Goal: Information Seeking & Learning: Learn about a topic

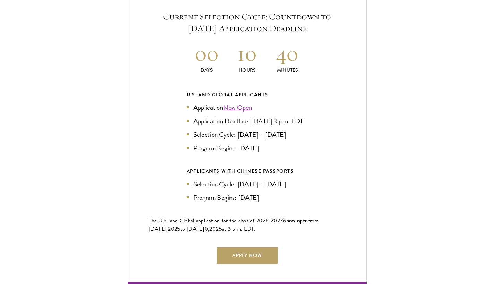
scroll to position [1518, 0]
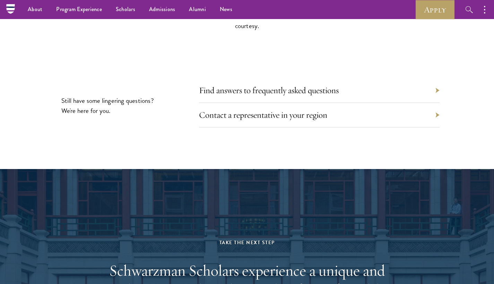
scroll to position [3234, 0]
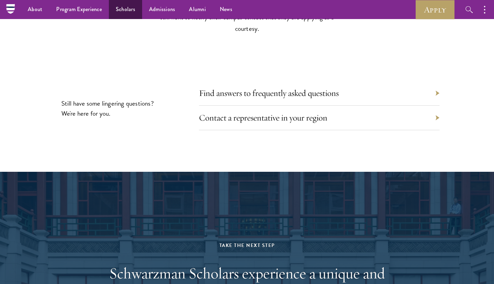
click at [128, 14] on link "Scholars" at bounding box center [125, 9] width 33 height 19
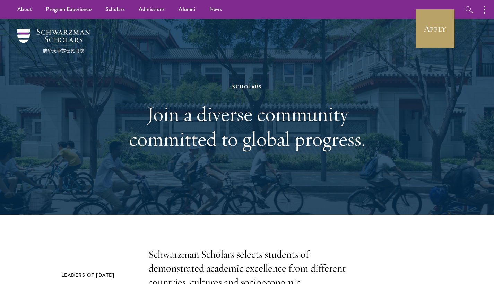
click at [261, 284] on p "Schwarzman Scholars selects students of demonstrated academic excellence from d…" at bounding box center [247, 276] width 198 height 56
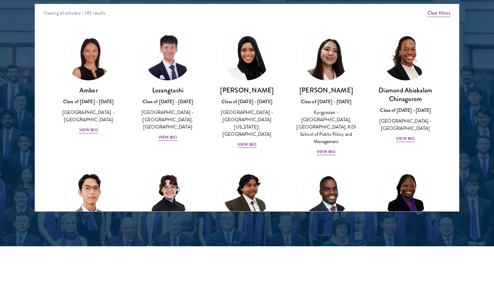
scroll to position [917, 0]
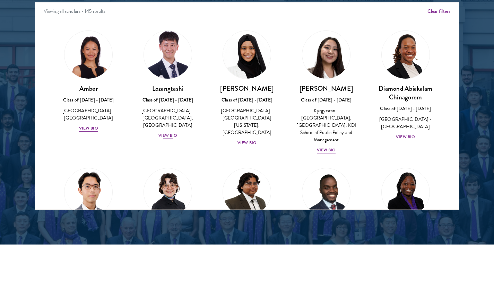
click at [169, 137] on div "Lozangtashi Class of 2025 - 2026 China - South-Central Minzu University, Beijin…" at bounding box center [168, 112] width 66 height 56
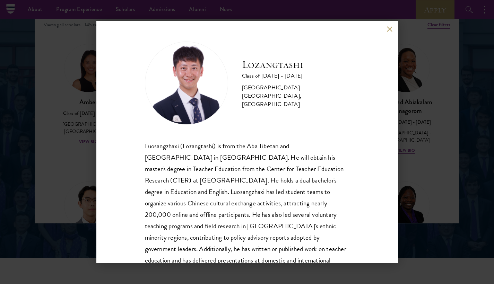
scroll to position [902, 0]
click at [389, 32] on div "Lozangtashi Class of 2025 - 2026 China - South-Central Minzu University, Beijin…" at bounding box center [247, 142] width 302 height 243
click at [391, 30] on button at bounding box center [390, 29] width 6 height 6
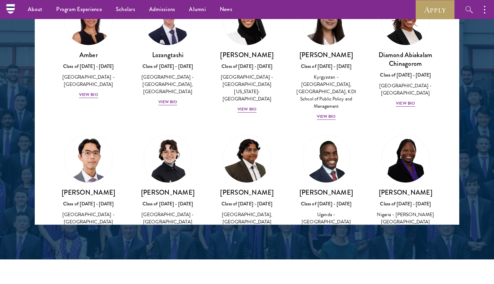
scroll to position [67, 0]
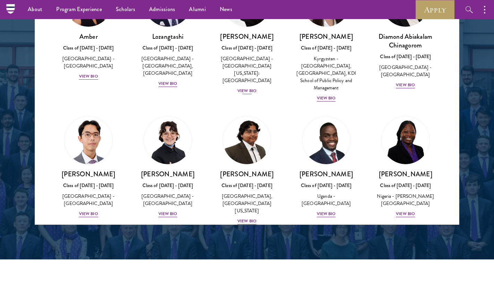
click at [249, 88] on div "View Bio" at bounding box center [247, 91] width 19 height 7
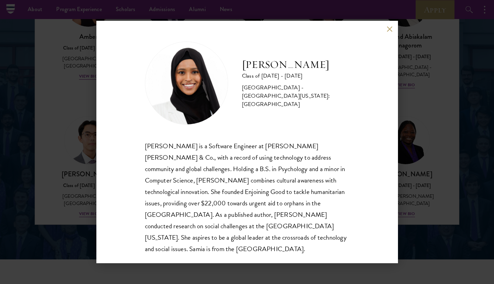
click at [246, 189] on div "Samia Abdi is a Software Engineer at JP Morgan Chase & Co., with a record of us…" at bounding box center [247, 197] width 205 height 114
click at [393, 26] on button at bounding box center [390, 29] width 6 height 6
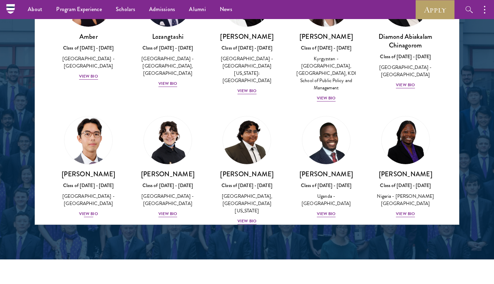
click at [85, 214] on div "View Bio" at bounding box center [88, 214] width 19 height 7
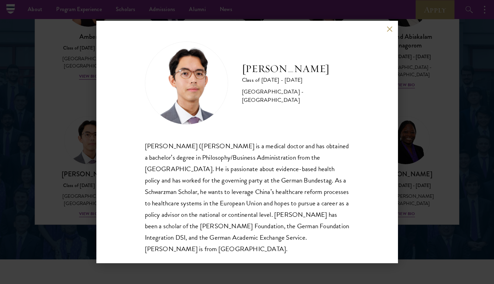
click at [436, 119] on div "Jason Adelhoefer Class of 2025 - 2026 Germany - Berlin Humboldt University Sieg…" at bounding box center [247, 142] width 494 height 284
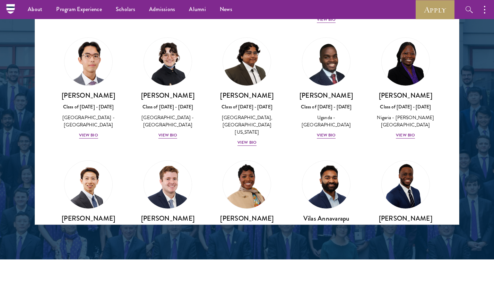
scroll to position [152, 0]
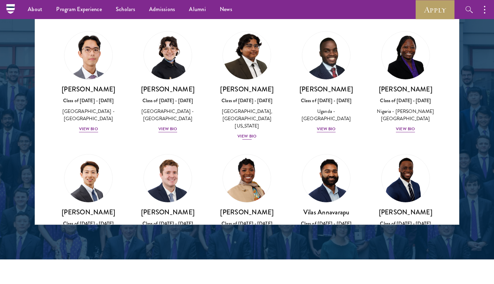
click at [259, 92] on div "Ariana Ahmed Class of 2025 - 2026 United States of America - Hunter College, Th…" at bounding box center [247, 113] width 66 height 56
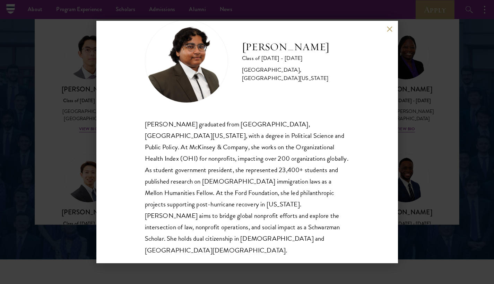
scroll to position [24, 0]
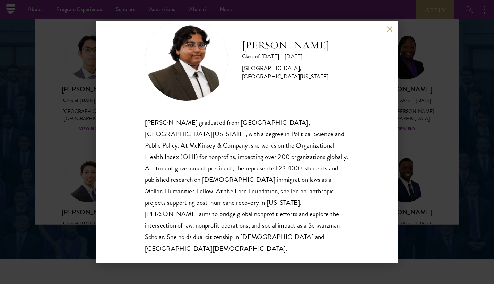
click at [450, 133] on div "Ariana Ahmed Class of 2025 - 2026 United States of America - Hunter College, Th…" at bounding box center [247, 142] width 494 height 284
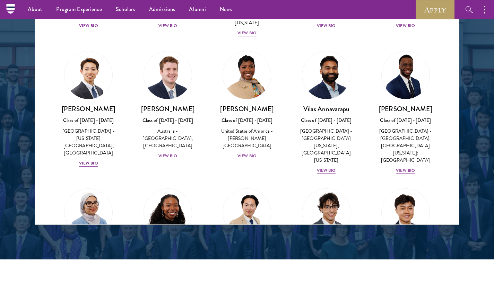
scroll to position [267, 0]
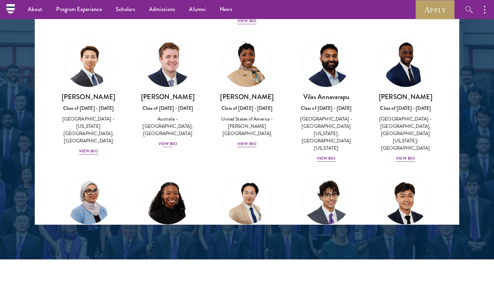
click at [164, 141] on div "View Bio" at bounding box center [168, 144] width 19 height 7
click at [164, 133] on div "Jack Anderson Class of 2025 - 2026 Australia - University of Western Australia,…" at bounding box center [247, 154] width 205 height 225
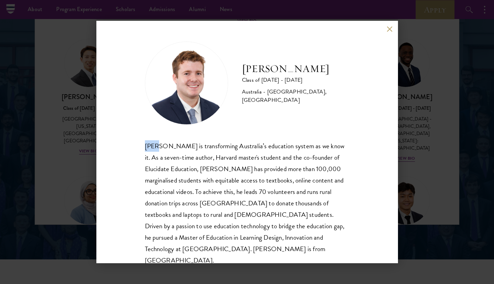
click at [191, 181] on div "Jack Anderson is transforming Australia’s education system as we know it. As a …" at bounding box center [247, 203] width 205 height 126
click at [51, 183] on div "Jack Anderson Class of 2025 - 2026 Australia - University of Western Australia,…" at bounding box center [247, 142] width 494 height 284
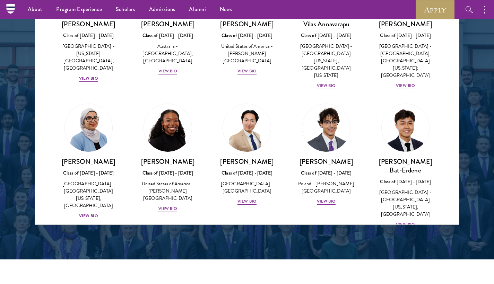
scroll to position [389, 0]
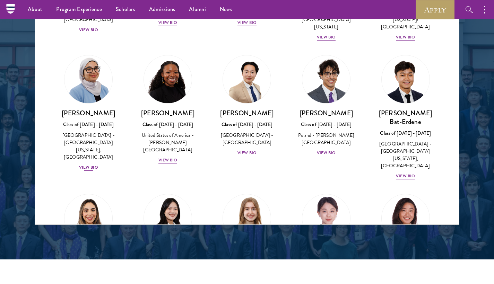
click at [86, 164] on div "View Bio" at bounding box center [88, 167] width 19 height 7
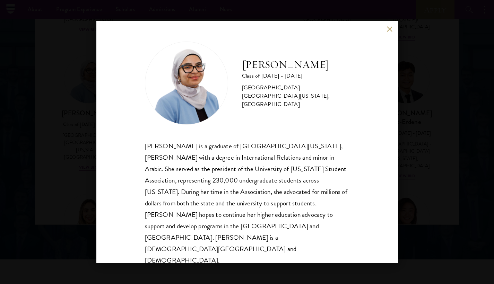
click at [68, 159] on div "Celene Aridin Class of 2025 - 2026 United States of America - University of Cal…" at bounding box center [247, 142] width 494 height 284
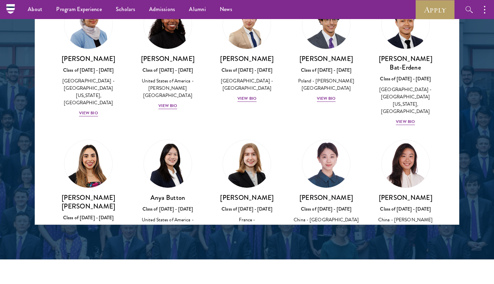
scroll to position [455, 0]
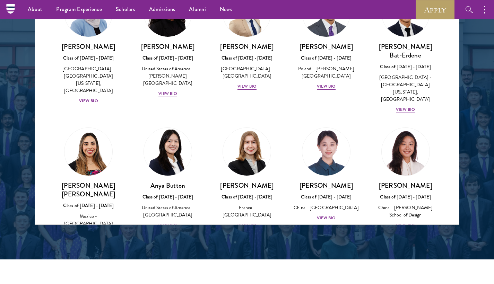
click at [160, 222] on div "View Bio" at bounding box center [168, 225] width 19 height 7
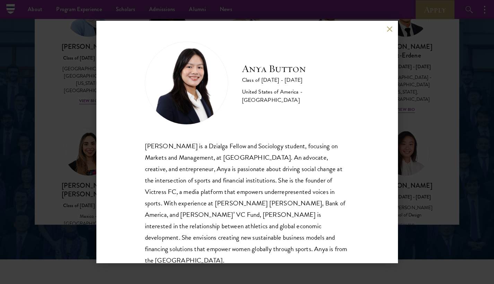
click at [455, 108] on div "Anya Button Class of 2025 - 2026 United States of America - Duke University Any…" at bounding box center [247, 142] width 494 height 284
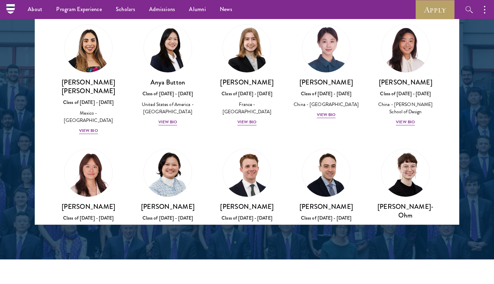
scroll to position [565, 0]
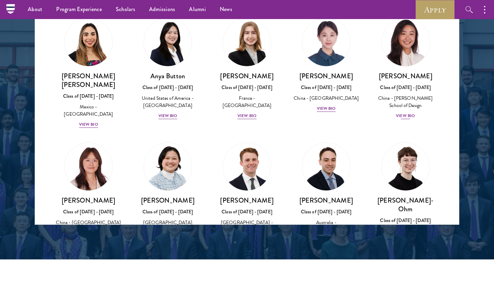
click at [399, 113] on div "View Bio" at bounding box center [405, 116] width 19 height 7
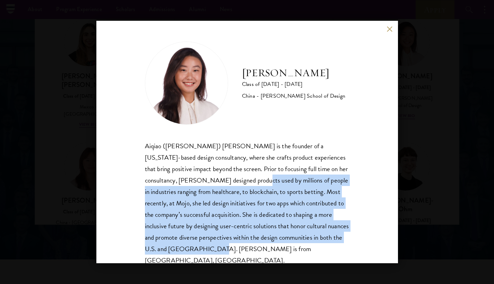
drag, startPoint x: 265, startPoint y: 177, endPoint x: 266, endPoint y: 249, distance: 72.5
click at [266, 249] on div "Aiqiao (Melinda) Chen is the founder of a New York-based design consultancy, wh…" at bounding box center [247, 203] width 205 height 126
click at [314, 231] on div "Aiqiao (Melinda) Chen is the founder of a New York-based design consultancy, wh…" at bounding box center [247, 203] width 205 height 126
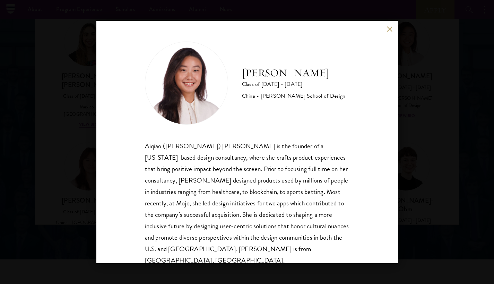
click at [441, 181] on div "Melinda Chen Class of 2025 - 2026 China - Parsons School of Design Aiqiao (Meli…" at bounding box center [247, 142] width 494 height 284
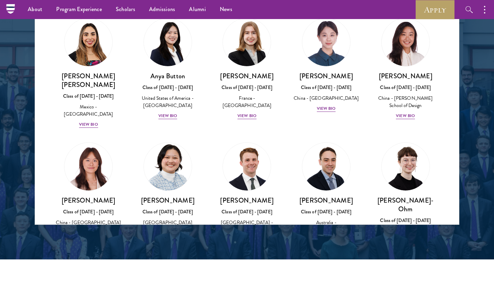
click at [168, 245] on div "View Bio" at bounding box center [168, 248] width 19 height 7
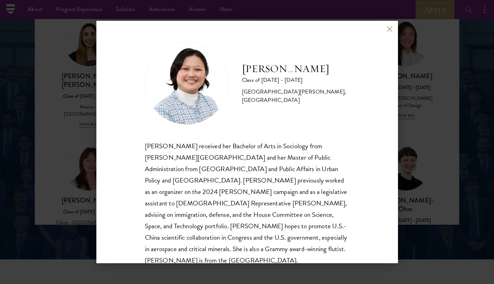
click at [86, 196] on div "Kelsey Chin Class of 2025 - 2026 United States of America - Barnard College, Co…" at bounding box center [247, 142] width 494 height 284
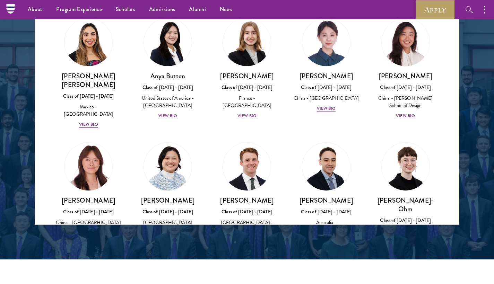
click at [87, 230] on div "View Bio" at bounding box center [88, 233] width 19 height 7
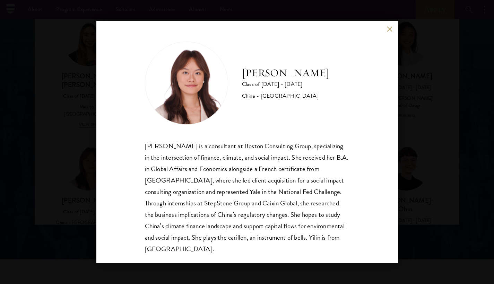
click at [408, 162] on div "Yilin Chen Class of 2025 - 2026 China - Yale University Yilin Chen is a consult…" at bounding box center [247, 142] width 494 height 284
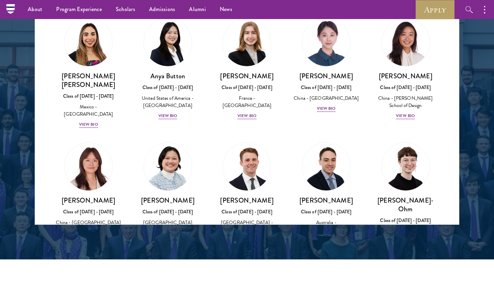
scroll to position [632, 0]
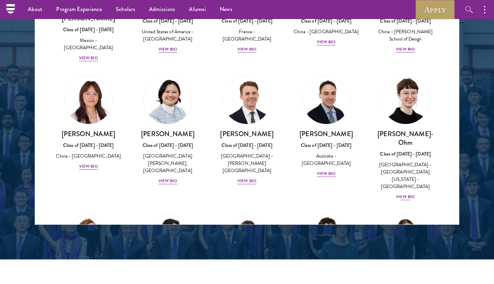
click at [396, 194] on div "View Bio" at bounding box center [405, 197] width 19 height 7
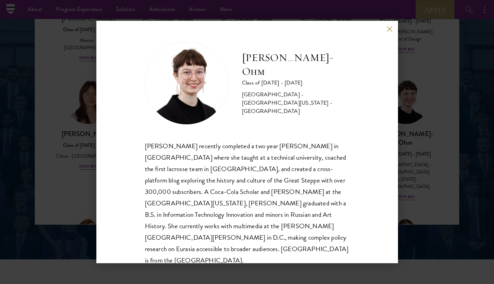
scroll to position [12, 0]
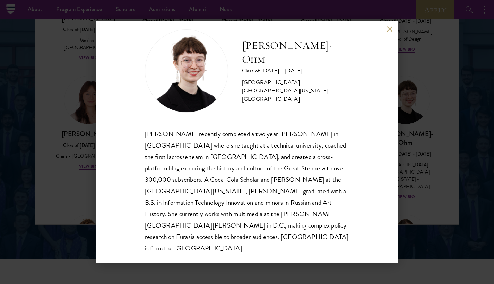
click at [449, 131] on div "Ottilie Cooper-Ohm Class of 2025 - 2026 United States of America - University o…" at bounding box center [247, 142] width 494 height 284
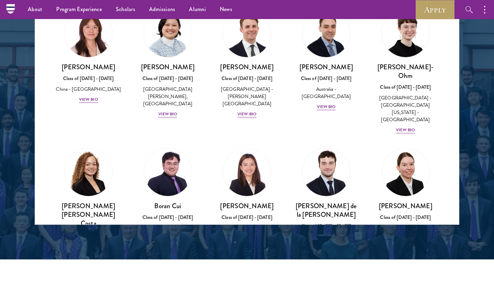
scroll to position [705, 0]
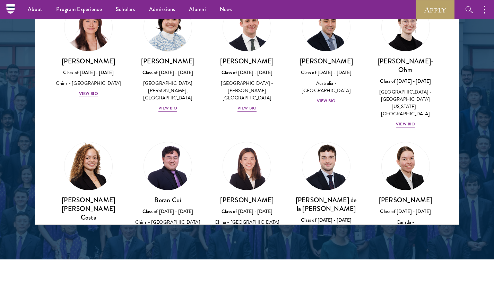
click at [95, 254] on div "View Bio" at bounding box center [88, 257] width 19 height 7
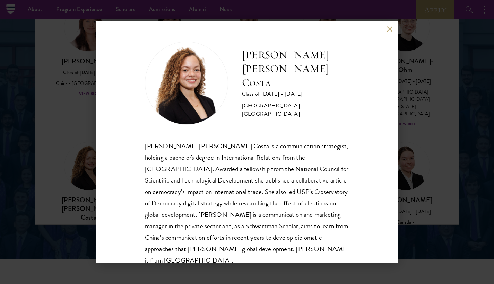
click at [458, 109] on div "Maria Gabriella Oliveira Costa Class of 2025 - 2026 Brazil - Universidade de Sã…" at bounding box center [247, 142] width 494 height 284
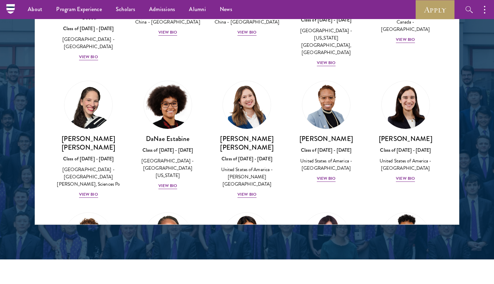
scroll to position [905, 0]
click at [161, 183] on div "View Bio" at bounding box center [168, 186] width 19 height 7
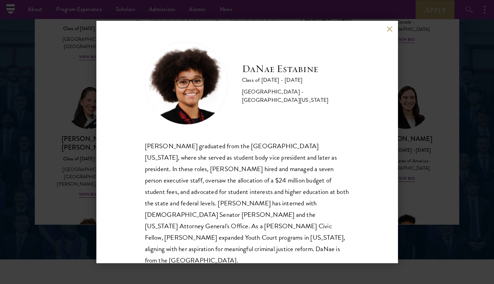
click at [63, 152] on div "DaNae Estabine Class of 2025 - 2026 United States of America - University of Ka…" at bounding box center [247, 142] width 494 height 284
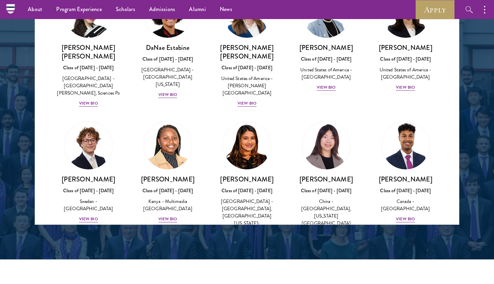
scroll to position [1033, 0]
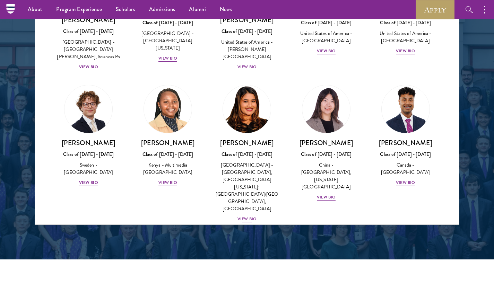
click at [247, 216] on div "View Bio" at bounding box center [247, 219] width 19 height 7
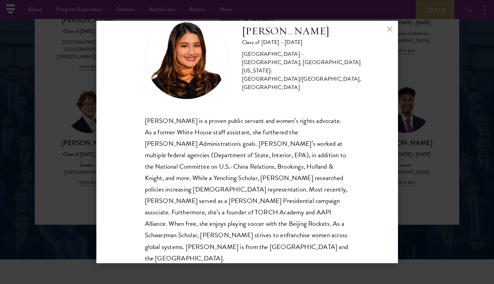
scroll to position [35, 0]
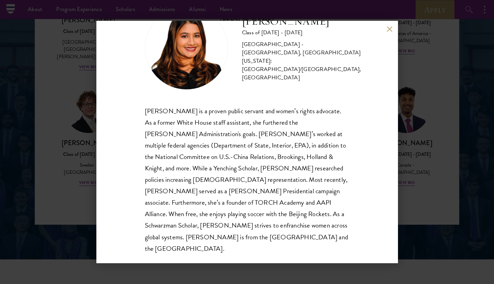
click at [447, 130] on div "Nina Gohel Class of 2025 - 2026 United States of America - Rutgers, The State U…" at bounding box center [247, 142] width 494 height 284
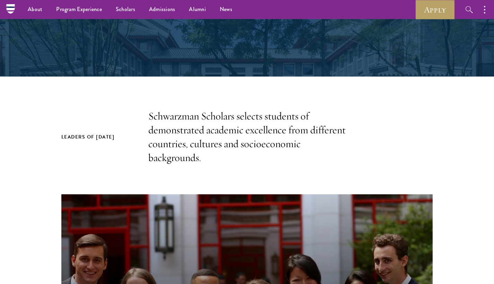
scroll to position [0, 0]
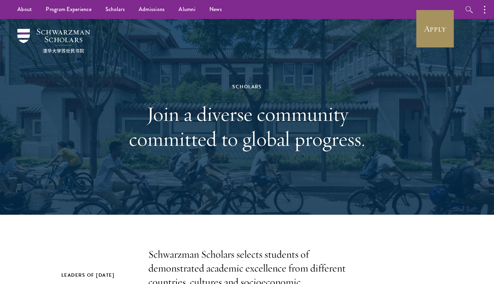
click at [430, 25] on link "Apply" at bounding box center [435, 28] width 39 height 39
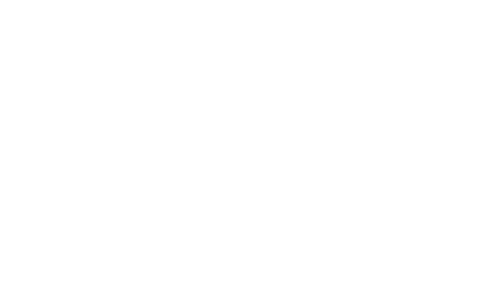
scroll to position [603, 0]
